Goal: Information Seeking & Learning: Check status

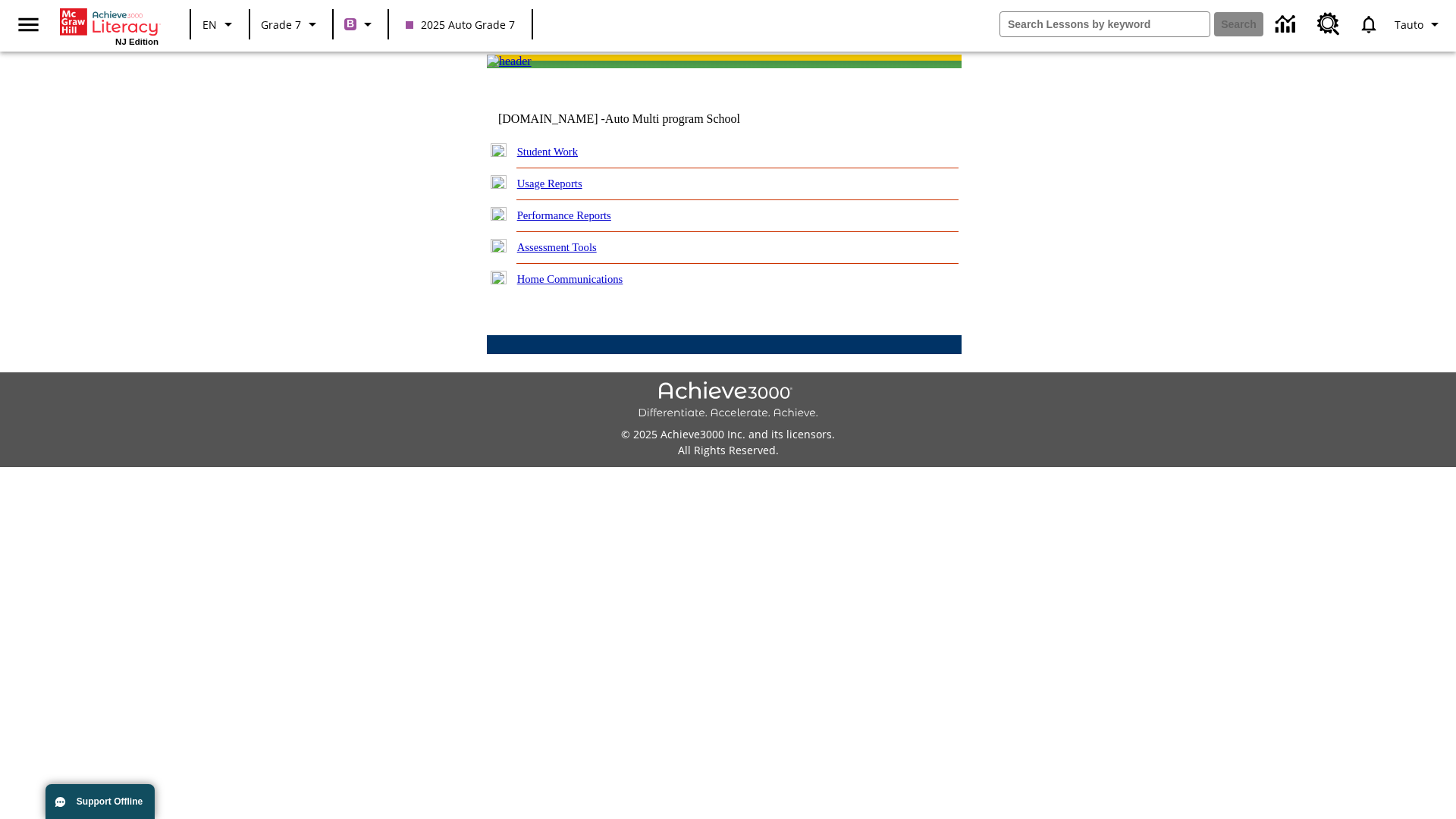
click at [557, 158] on link "Student Work" at bounding box center [547, 152] width 61 height 12
click at [0, 0] on link "Email" at bounding box center [0, 0] width 0 height 0
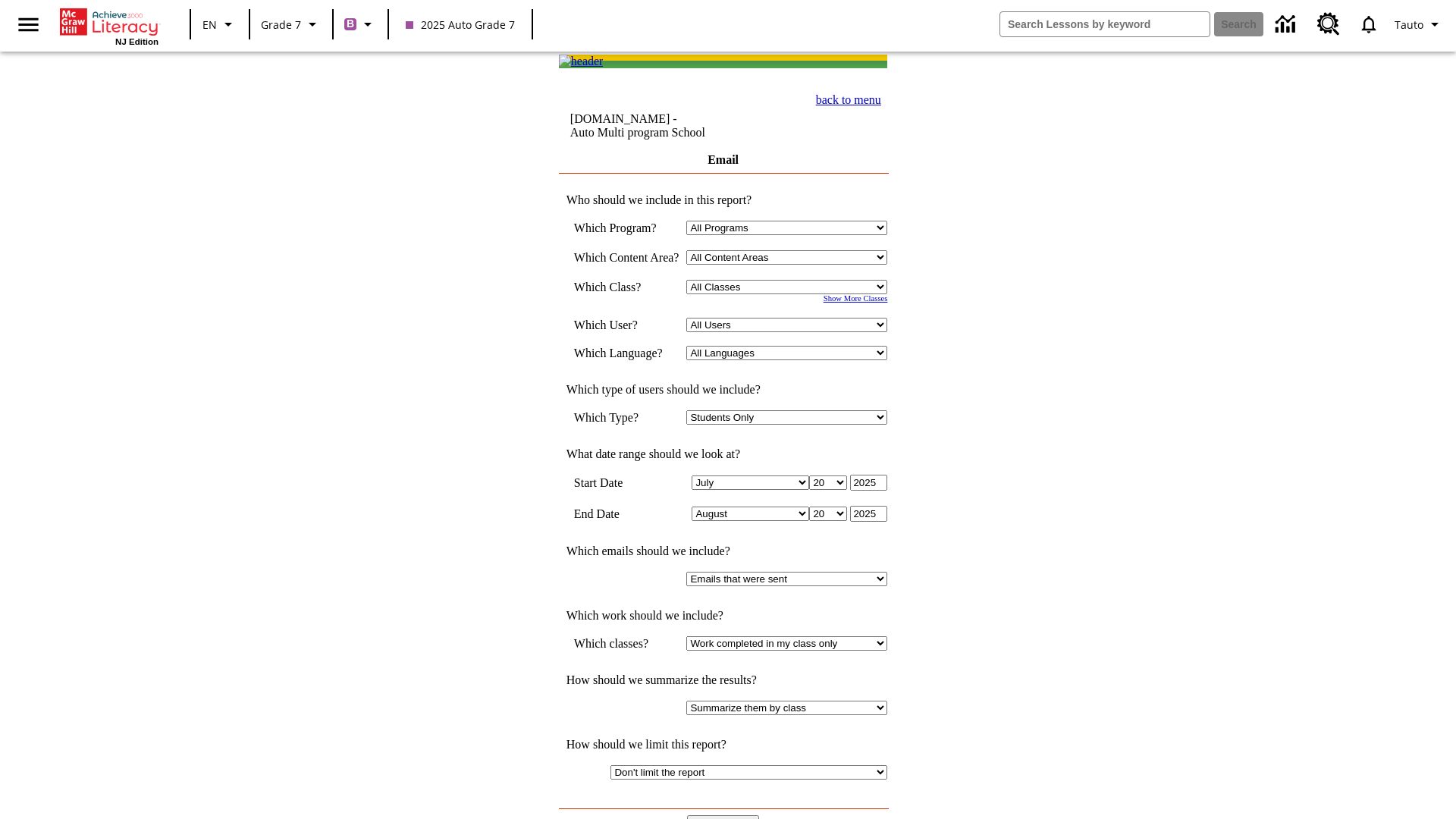
click at [725, 815] on input "View Report" at bounding box center [723, 822] width 73 height 16
